Goal: Transaction & Acquisition: Purchase product/service

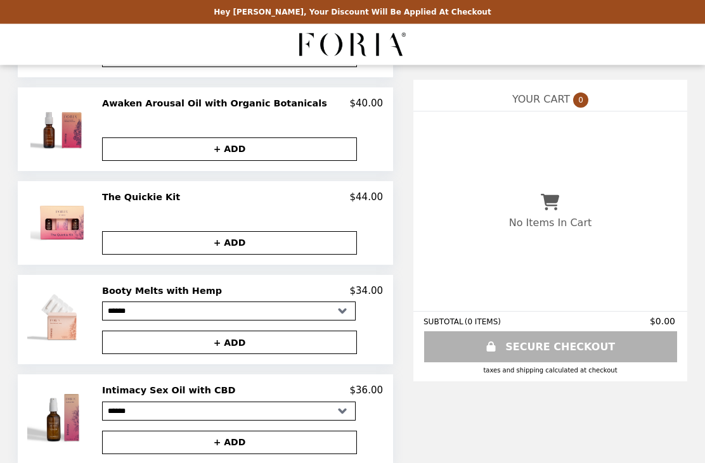
scroll to position [236, 0]
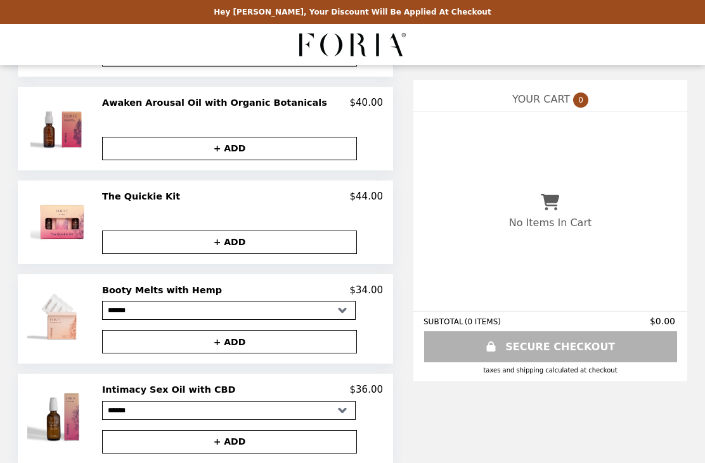
click at [182, 388] on h2 "Intimacy Sex Oil with CBD" at bounding box center [171, 389] width 138 height 11
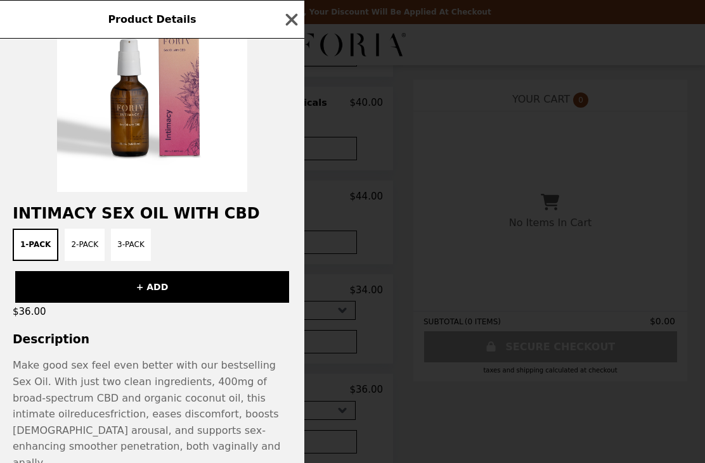
scroll to position [50, 0]
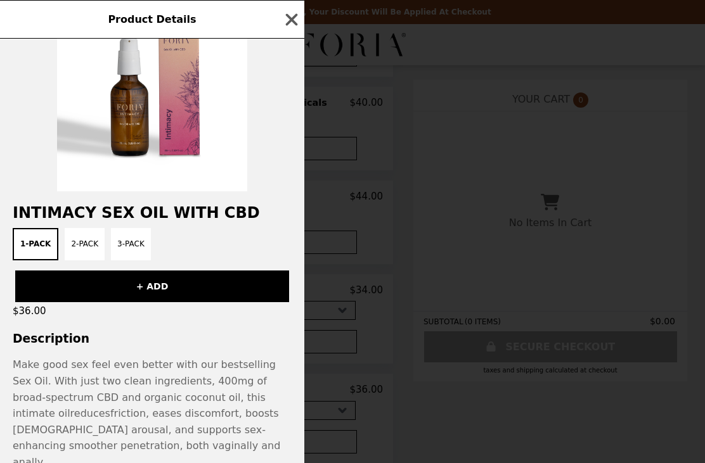
click at [133, 240] on button "3-Pack" at bounding box center [131, 244] width 40 height 32
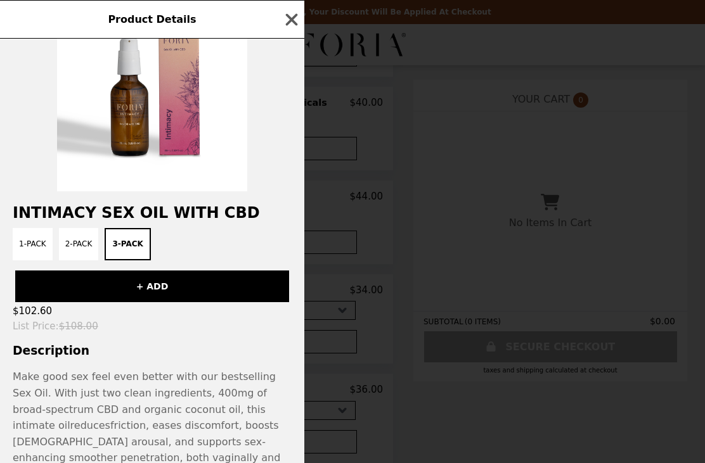
click at [294, 15] on icon "button" at bounding box center [291, 19] width 19 height 19
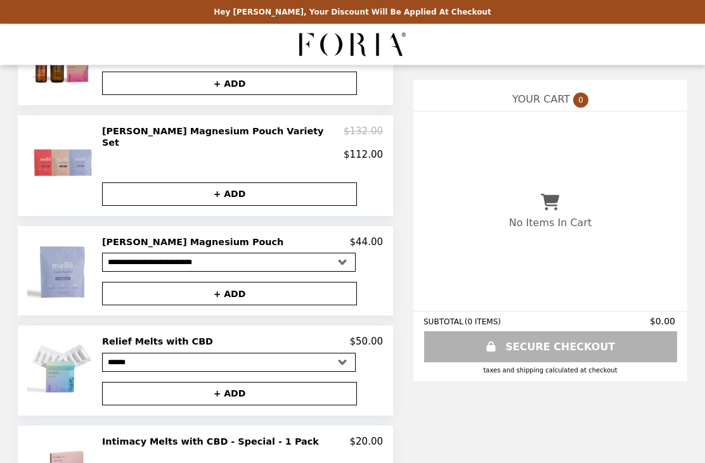
scroll to position [704, 0]
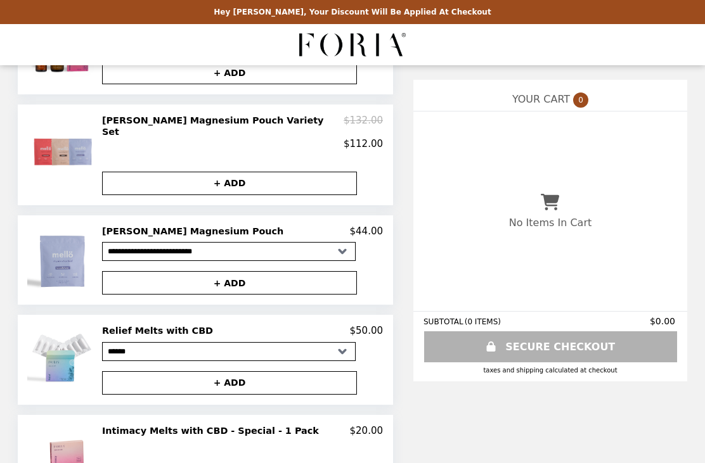
click at [97, 441] on img at bounding box center [63, 456] width 67 height 63
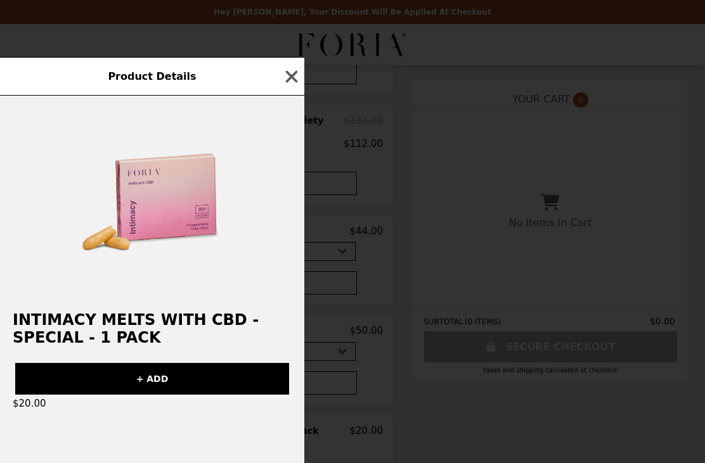
click at [292, 86] on icon "button" at bounding box center [291, 76] width 19 height 19
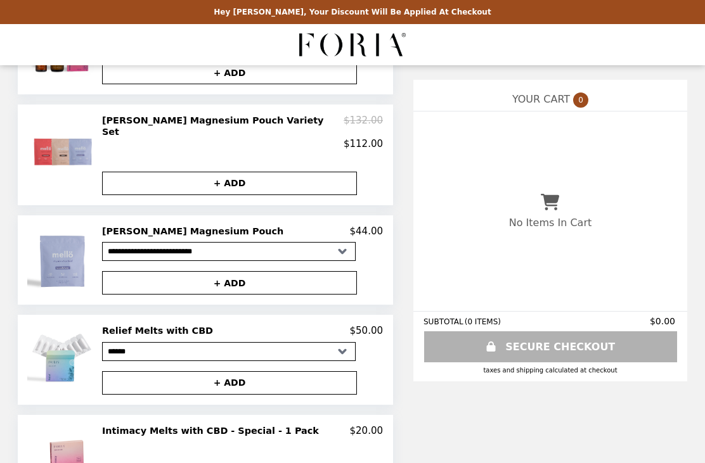
click at [278, 427] on h2 "Intimacy Melts with CBD - Special - 1 Pack" at bounding box center [213, 430] width 222 height 11
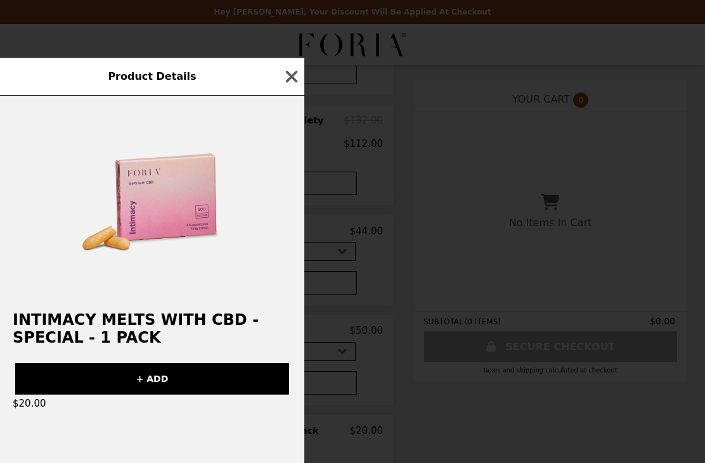
click at [294, 86] on icon "button" at bounding box center [291, 76] width 19 height 19
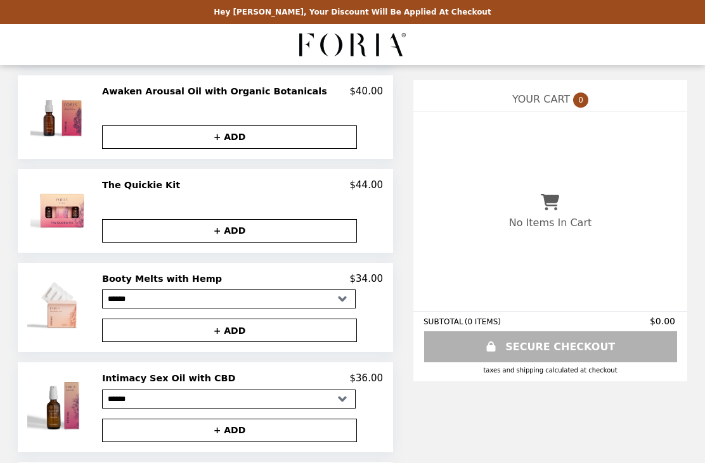
scroll to position [247, 0]
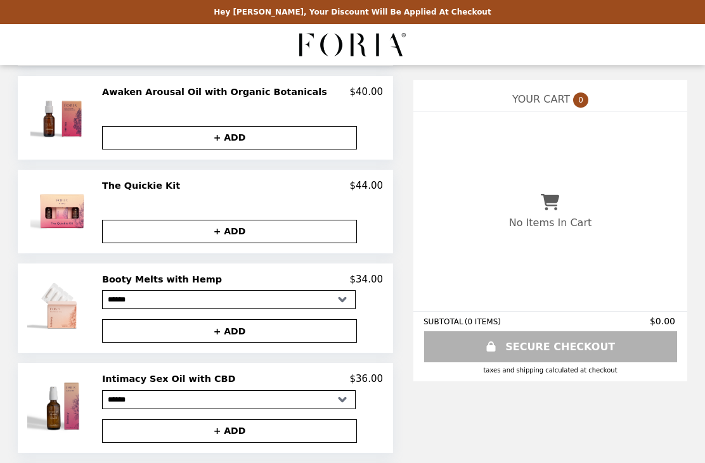
click at [173, 282] on h2 "Booty Melts with Hemp" at bounding box center [164, 279] width 125 height 11
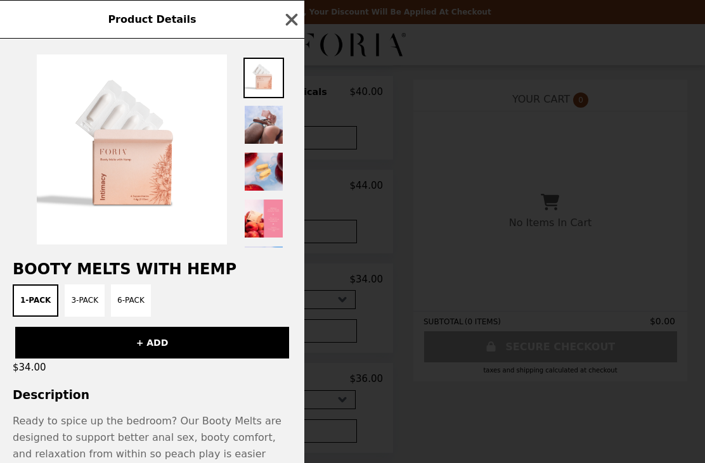
scroll to position [0, 0]
click at [137, 300] on button "6-Pack" at bounding box center [131, 301] width 40 height 32
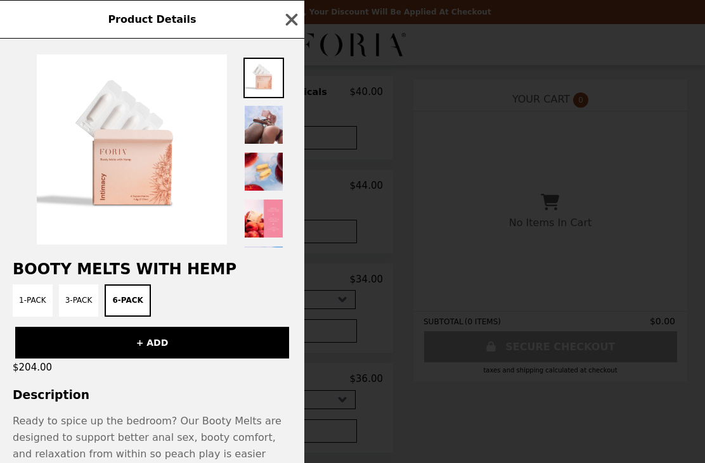
click at [79, 288] on button "3-Pack" at bounding box center [79, 301] width 40 height 32
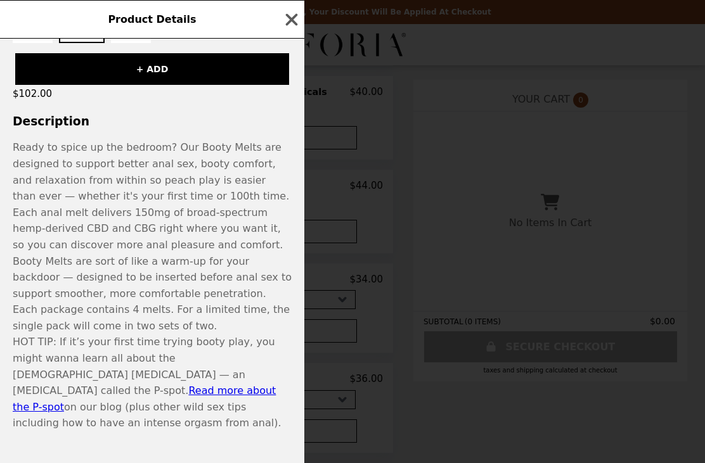
scroll to position [273, 0]
click at [291, 23] on icon "button" at bounding box center [291, 19] width 19 height 19
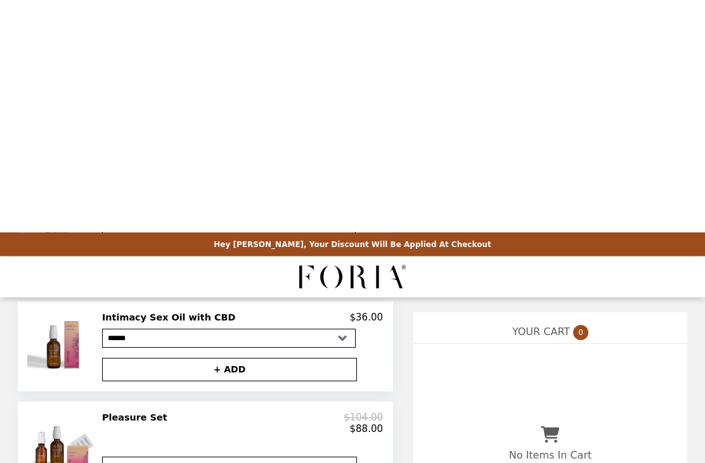
scroll to position [0, 0]
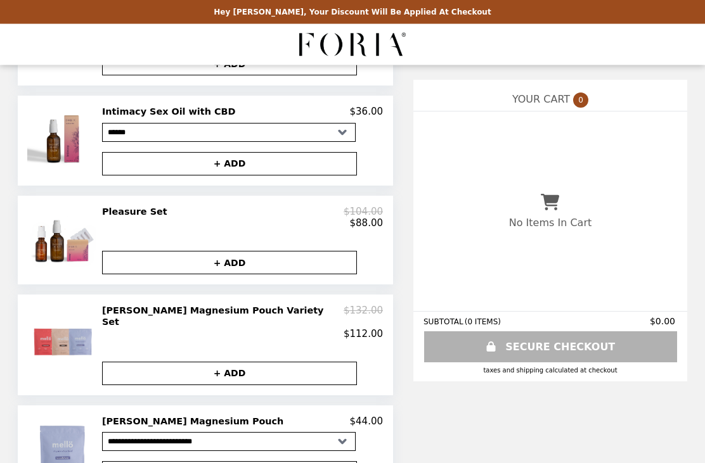
scroll to position [522, 0]
